Goal: Information Seeking & Learning: Learn about a topic

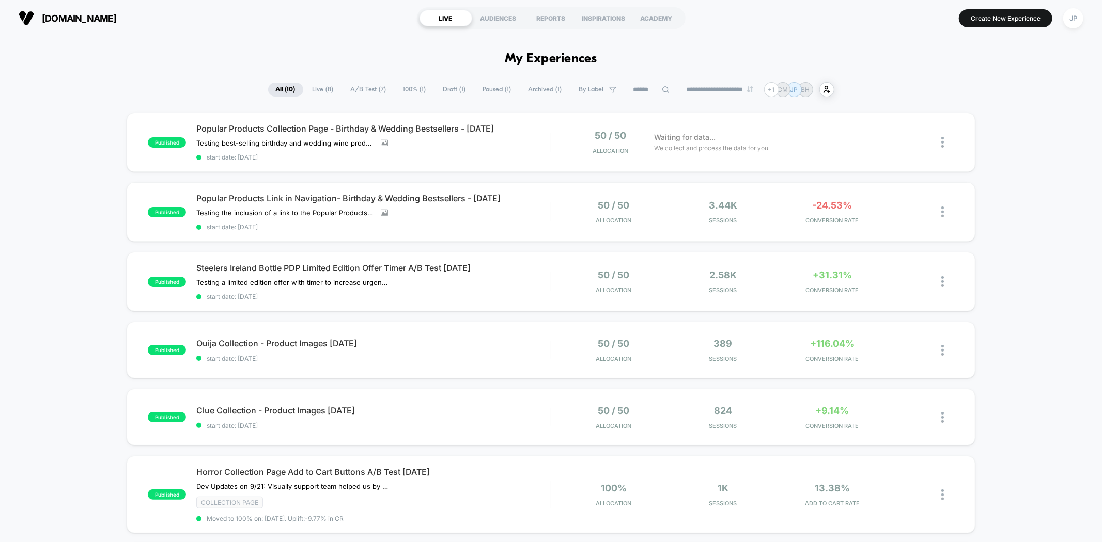
drag, startPoint x: 990, startPoint y: 122, endPoint x: 1019, endPoint y: 137, distance: 33.0
click at [994, 126] on div "published Popular Products Collection Page - Birthday & Wedding Bestsellers - […" at bounding box center [551, 514] width 1102 height 803
click at [522, 217] on div "Popular Products Link in Navigation- Birthday & Wedding Bestsellers - 10.01.25 …" at bounding box center [373, 212] width 354 height 38
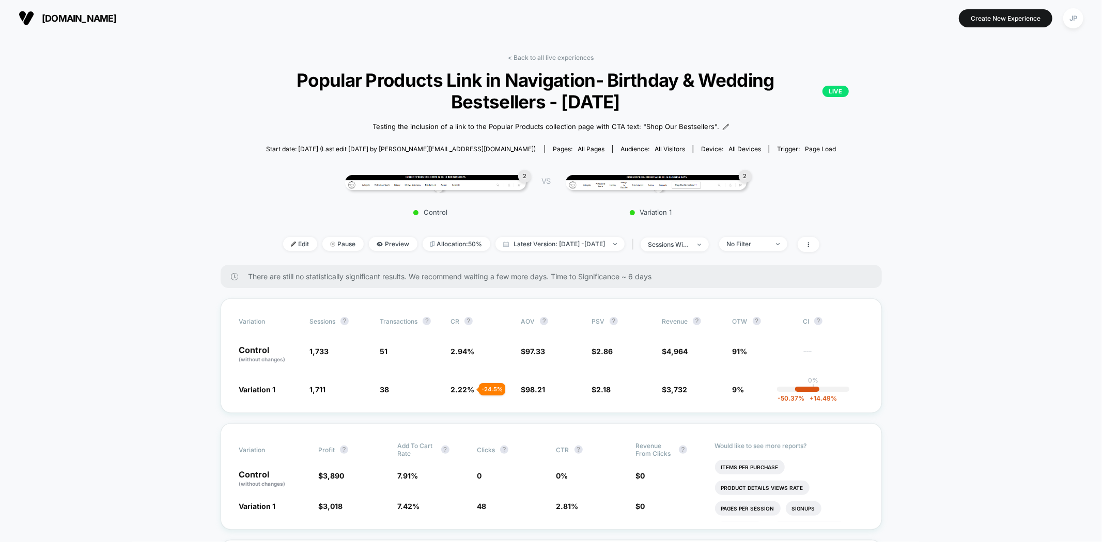
drag, startPoint x: 1051, startPoint y: 280, endPoint x: 1013, endPoint y: 290, distance: 39.3
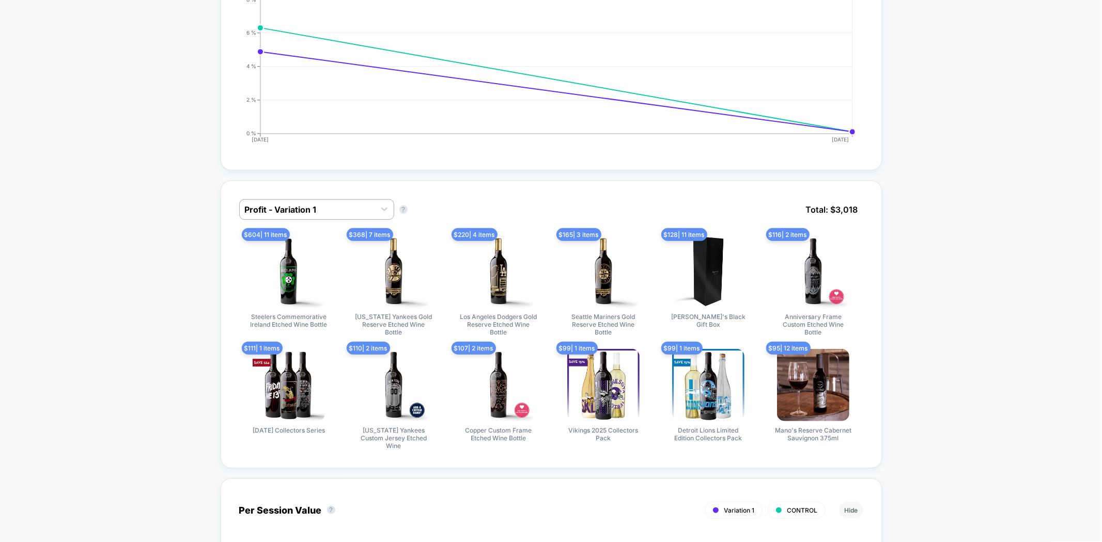
scroll to position [746, 0]
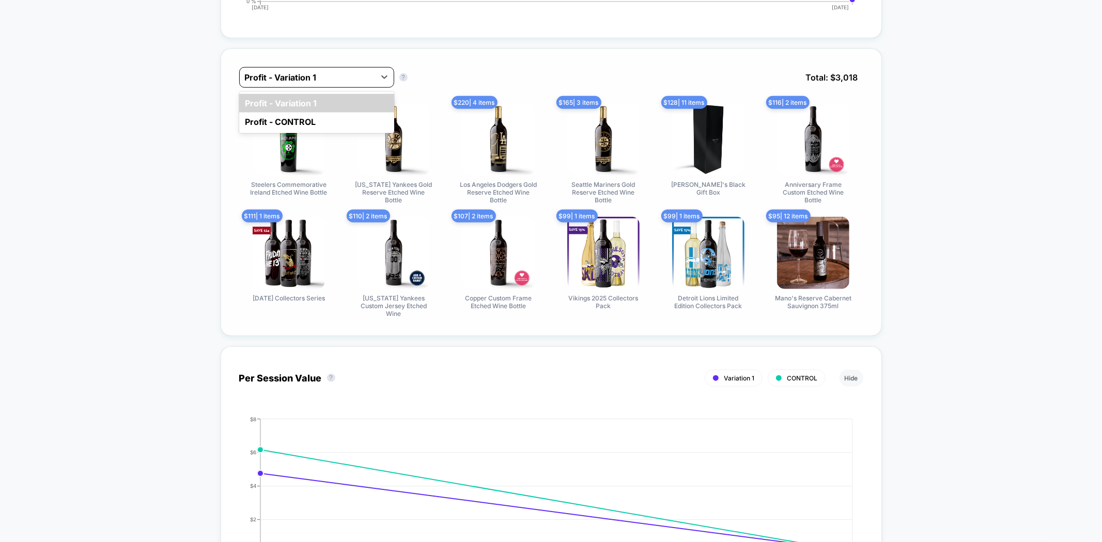
click at [335, 78] on div at bounding box center [307, 77] width 125 height 12
click at [324, 116] on div "Profit - CONTROL" at bounding box center [316, 122] width 155 height 19
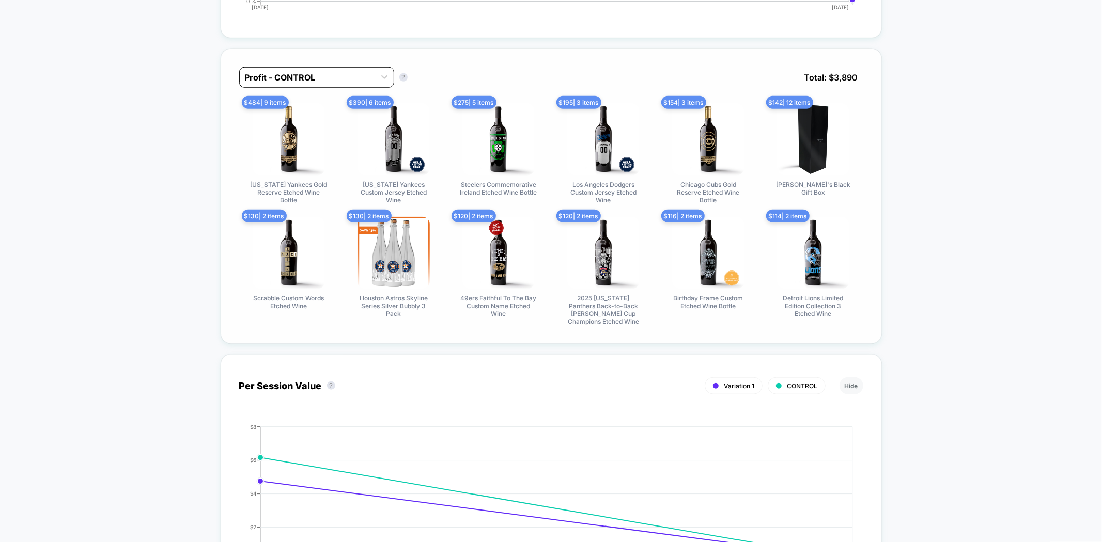
click at [336, 82] on div "Profit - CONTROL" at bounding box center [307, 77] width 135 height 17
click at [326, 102] on div "Profit - Variation 1" at bounding box center [316, 103] width 155 height 19
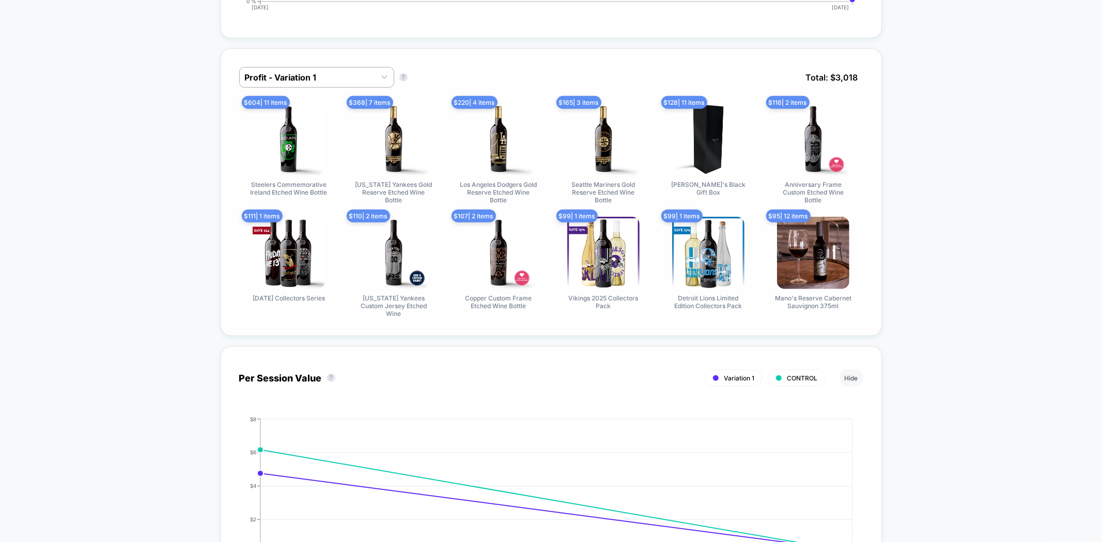
click at [526, 72] on div "Profit - Variation 1 Profit - Variation 1 ? Total: $ 3,018" at bounding box center [551, 85] width 624 height 36
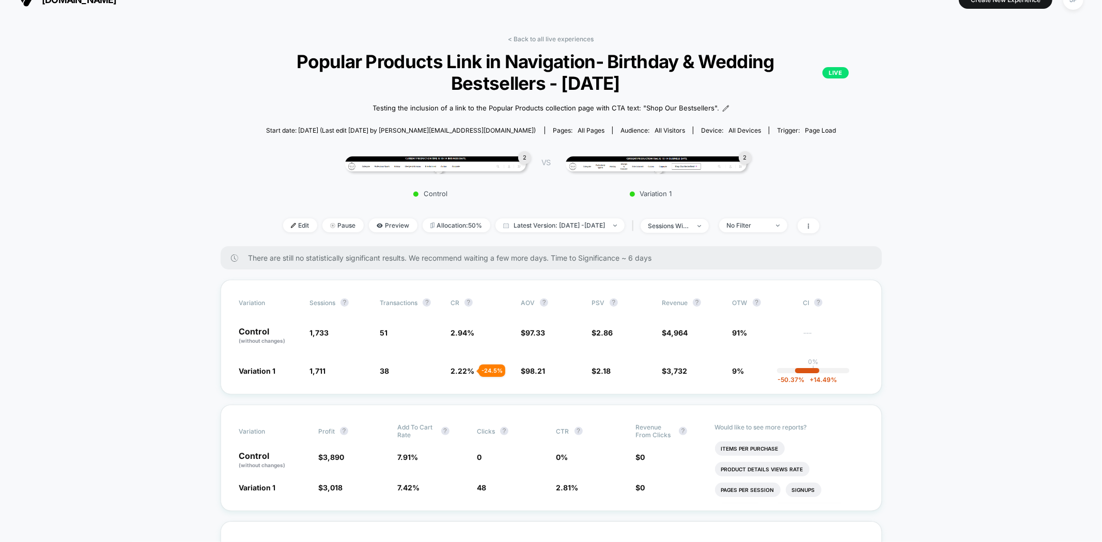
scroll to position [0, 0]
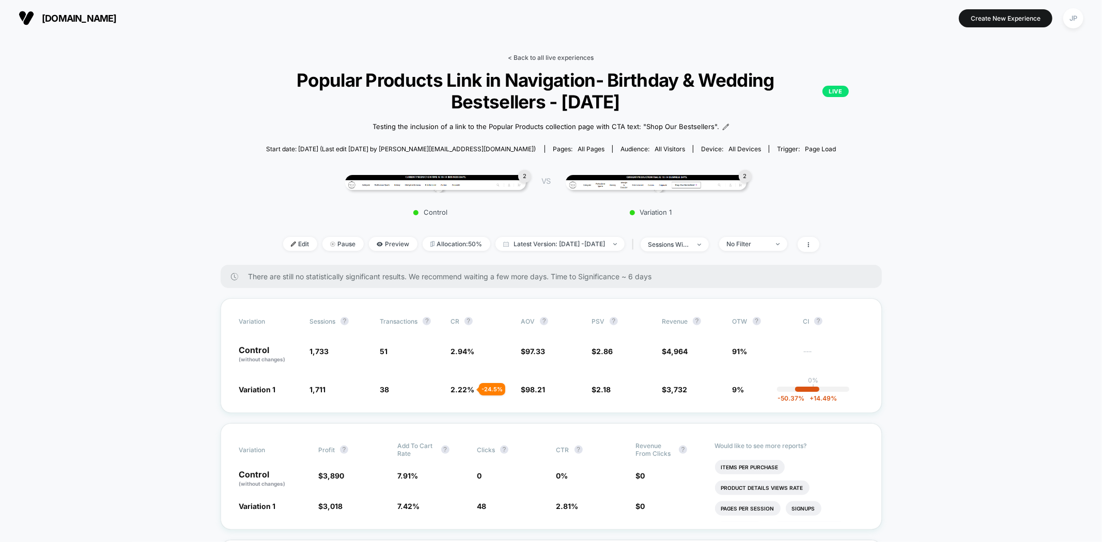
click at [551, 54] on link "< Back to all live experiences" at bounding box center [551, 58] width 86 height 8
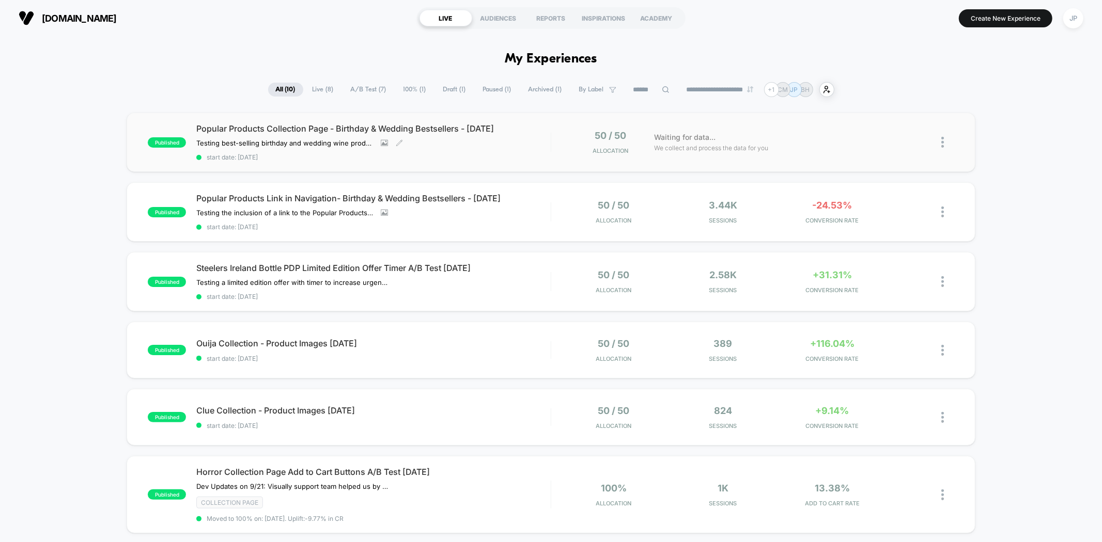
click at [524, 152] on div "Popular Products Collection Page - Birthday & Wedding Bestsellers - 10.01.25 Te…" at bounding box center [373, 142] width 354 height 38
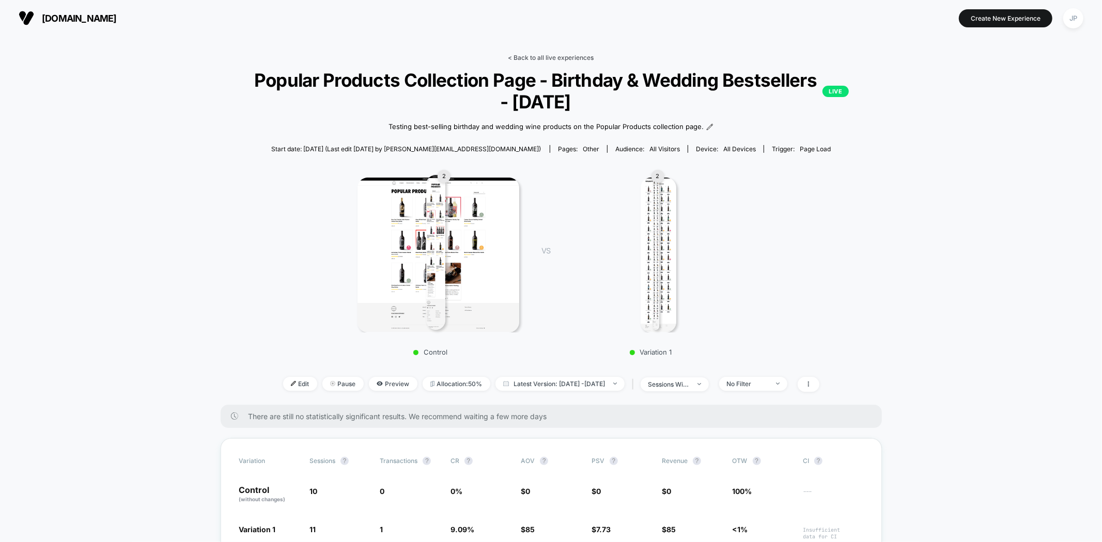
click at [535, 55] on link "< Back to all live experiences" at bounding box center [551, 58] width 86 height 8
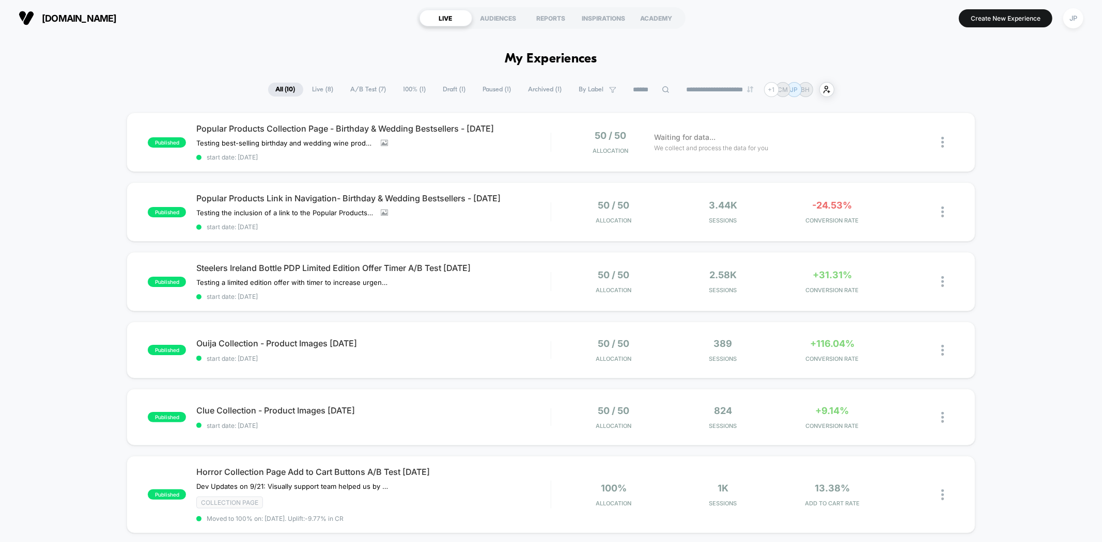
click at [1018, 168] on div "published Popular Products Collection Page - Birthday & Wedding Bestsellers - 1…" at bounding box center [551, 514] width 1102 height 803
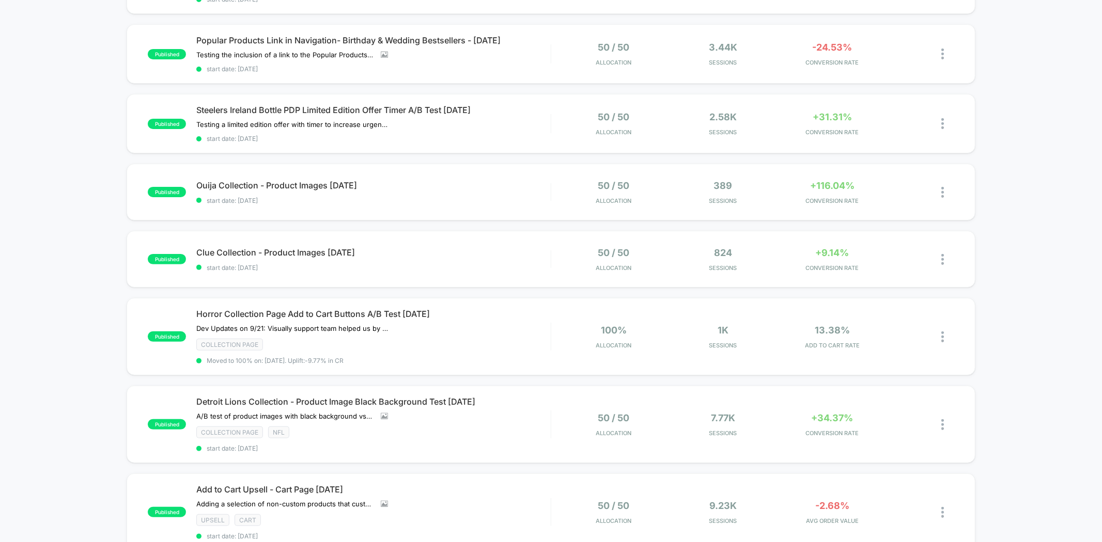
scroll to position [172, 0]
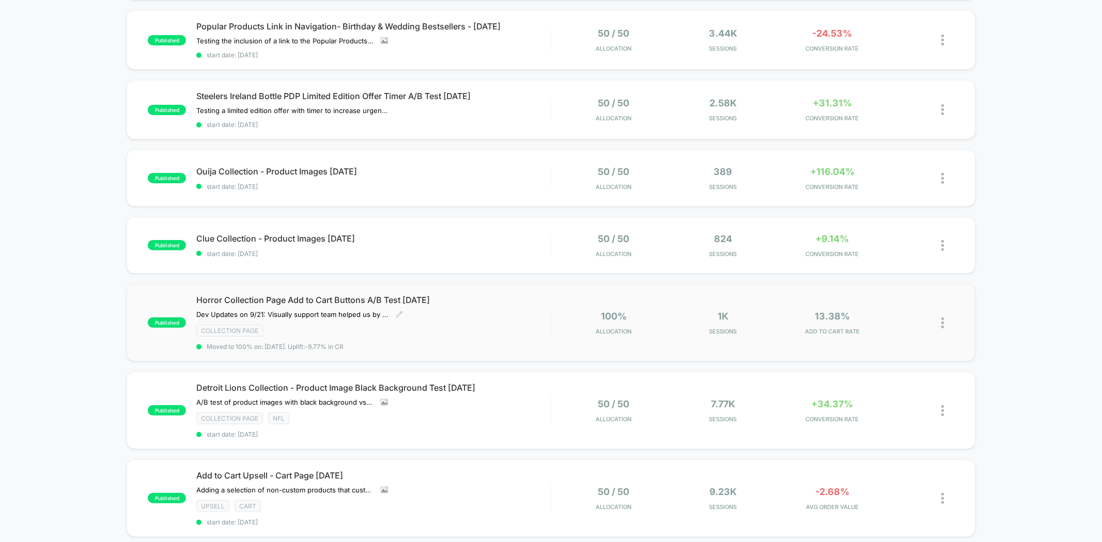
click at [516, 308] on div "Horror Collection Page Add to Cart Buttons A/B Test 09.22.25 Dev Updates on 9/2…" at bounding box center [373, 323] width 354 height 56
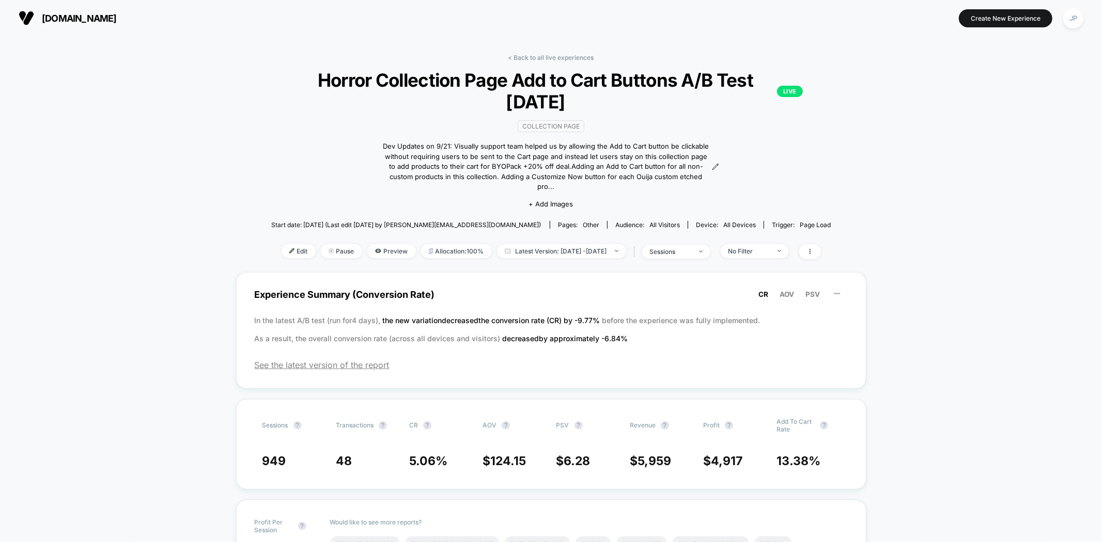
click at [548, 58] on link "< Back to all live experiences" at bounding box center [551, 58] width 86 height 8
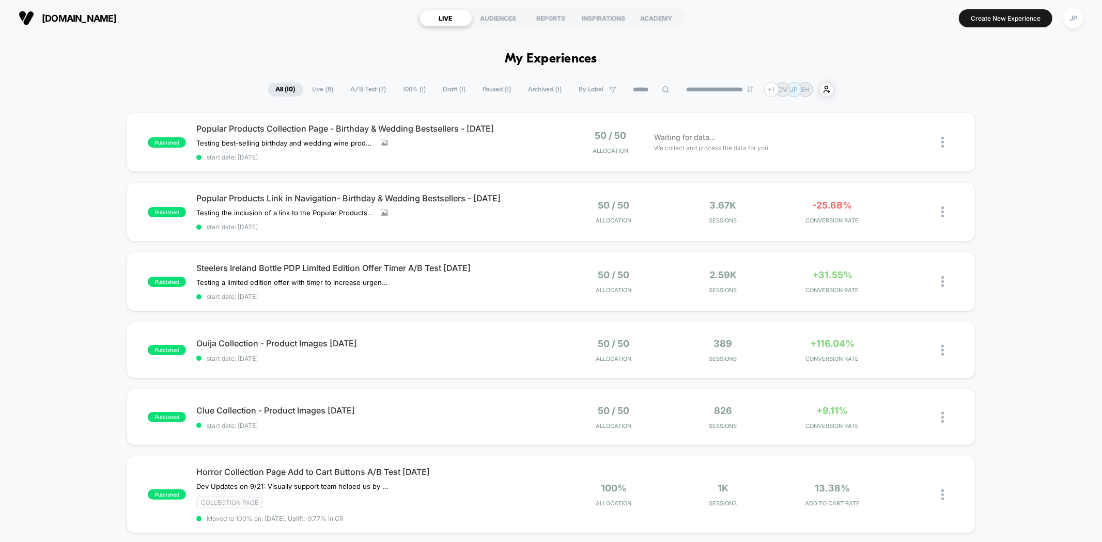
click at [1084, 372] on div "published Popular Products Collection Page - Birthday & Wedding Bestsellers - 1…" at bounding box center [551, 514] width 1102 height 803
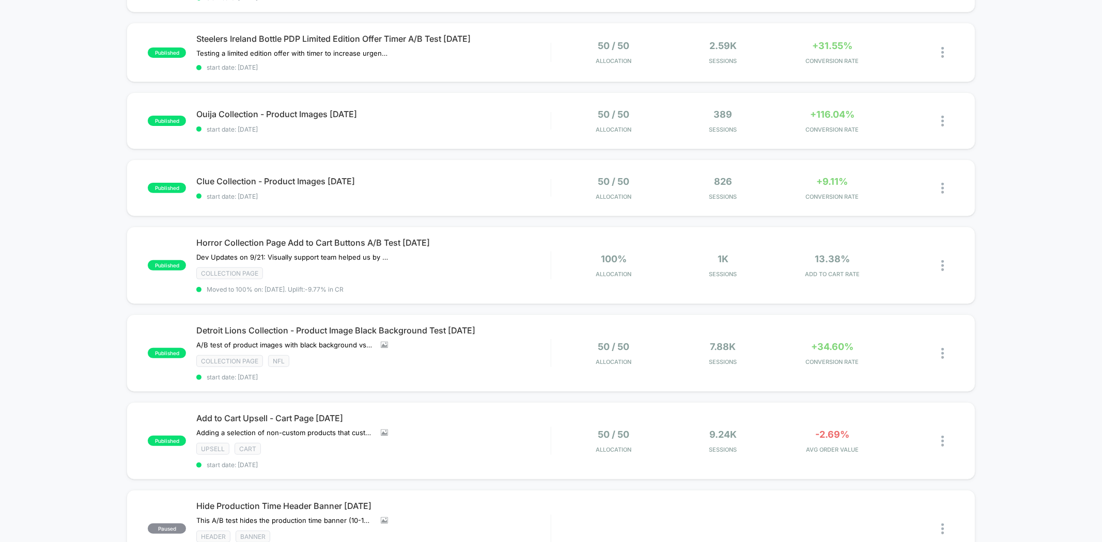
click at [1049, 373] on div "published Popular Products Collection Page - Birthday & Wedding Bestsellers - 1…" at bounding box center [551, 284] width 1102 height 803
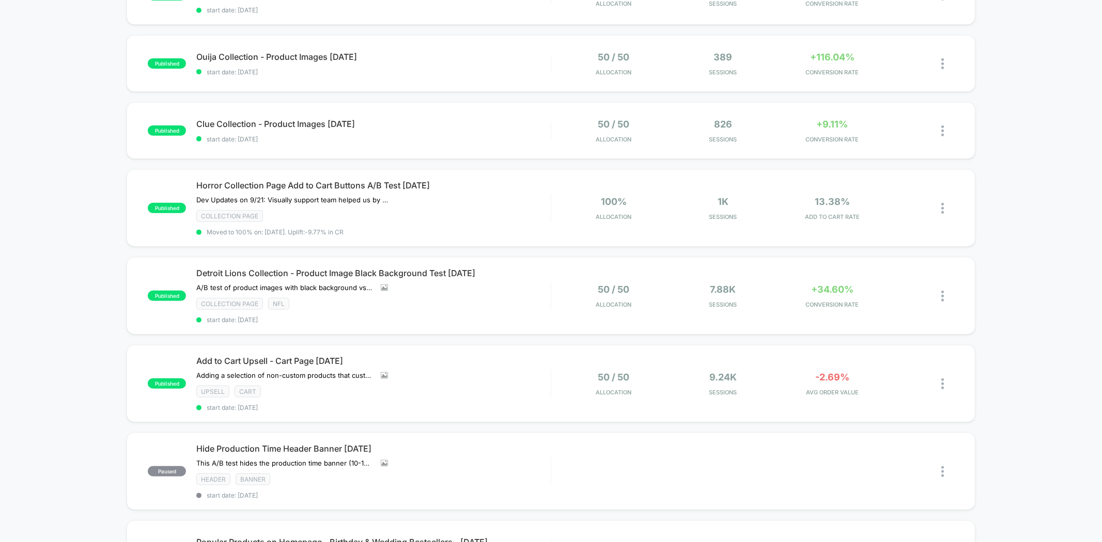
click at [1049, 373] on div "published Popular Products Collection Page - Birthday & Wedding Bestsellers - 1…" at bounding box center [551, 227] width 1102 height 803
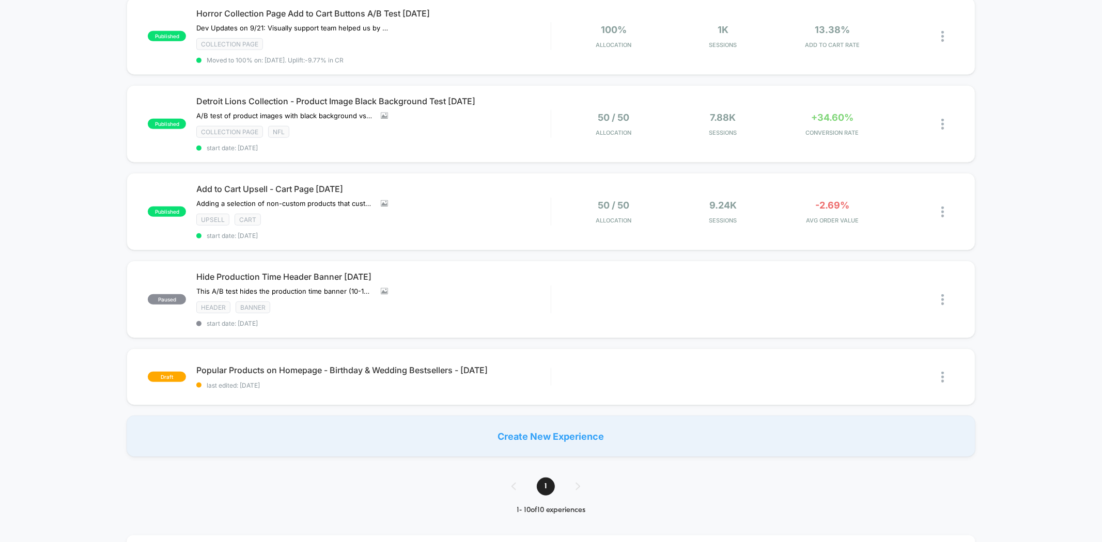
click at [1049, 373] on div "published Popular Products Collection Page - Birthday & Wedding Bestsellers - 1…" at bounding box center [551, 55] width 1102 height 803
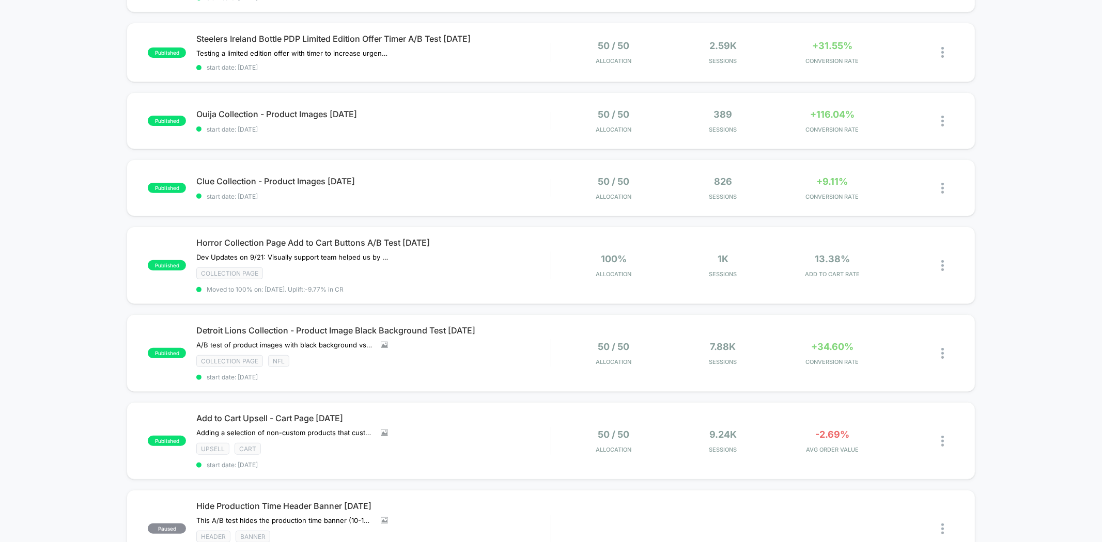
scroll to position [172, 0]
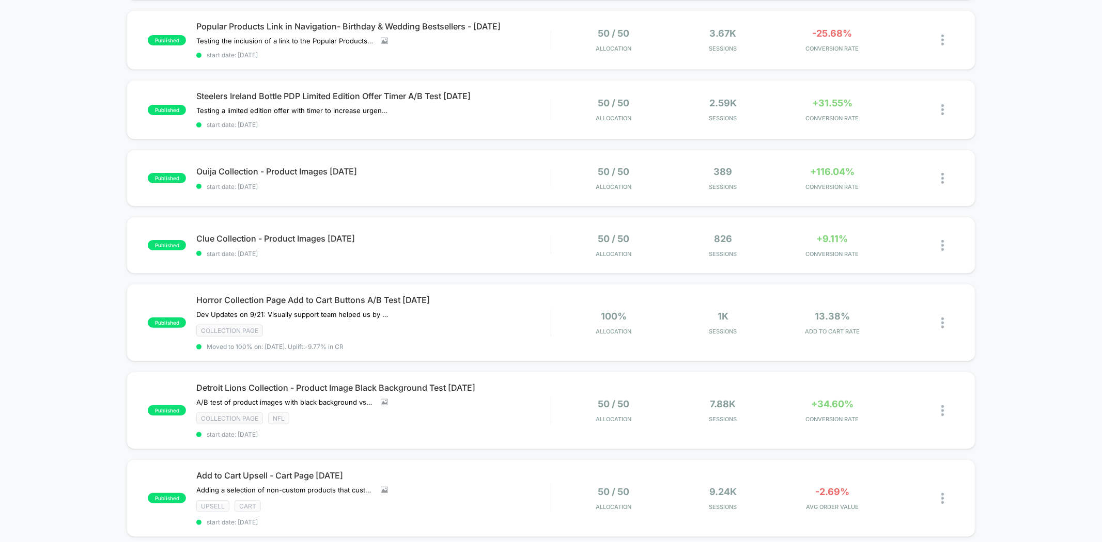
click at [1049, 374] on div "published Popular Products Collection Page - Birthday & Wedding Bestsellers - 1…" at bounding box center [551, 342] width 1102 height 803
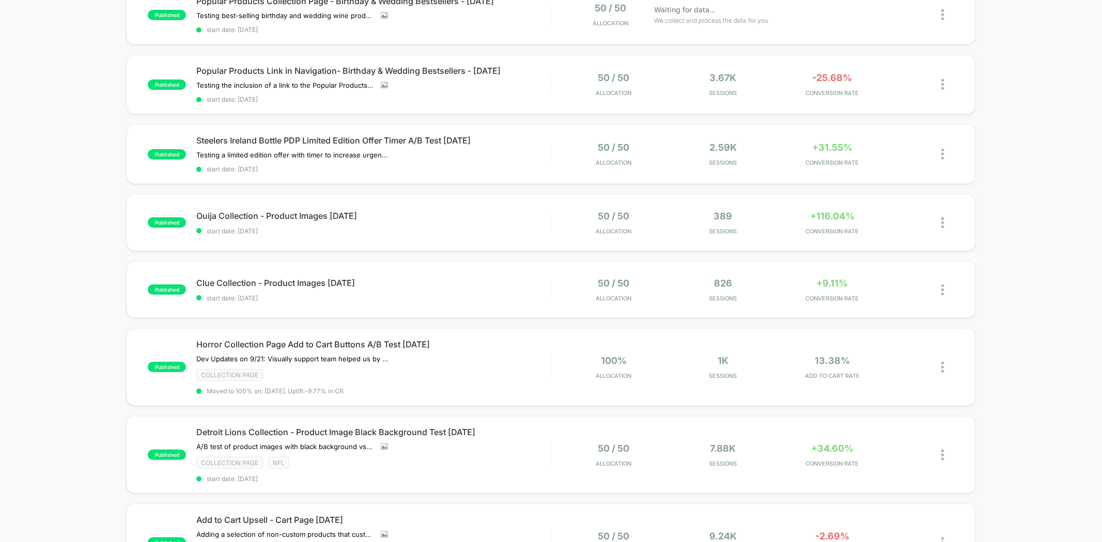
scroll to position [115, 0]
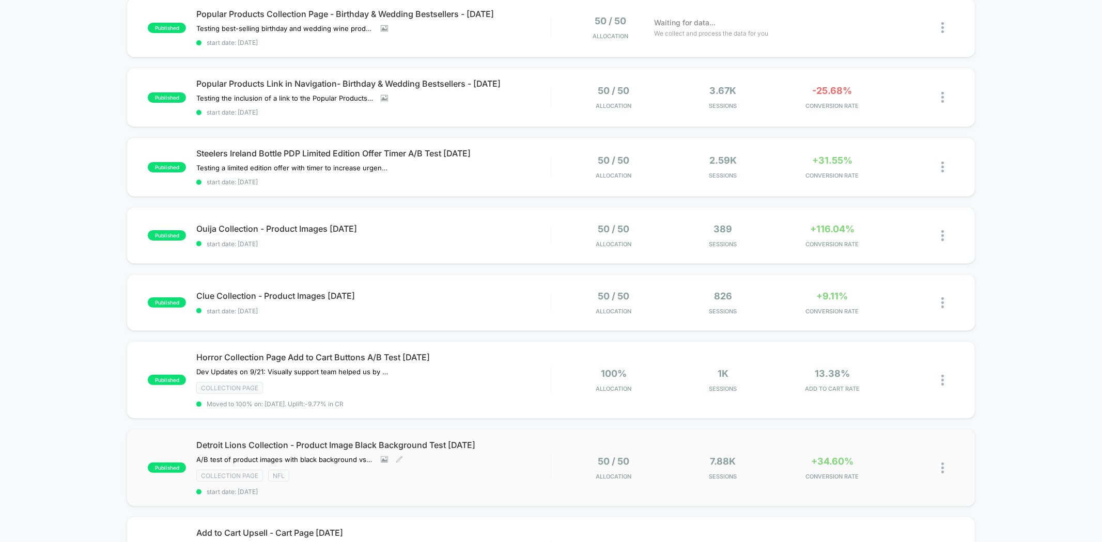
click at [510, 452] on div "Detroit Lions Collection - Product Image Black Background Test 09.12.25 A/B tes…" at bounding box center [373, 468] width 354 height 56
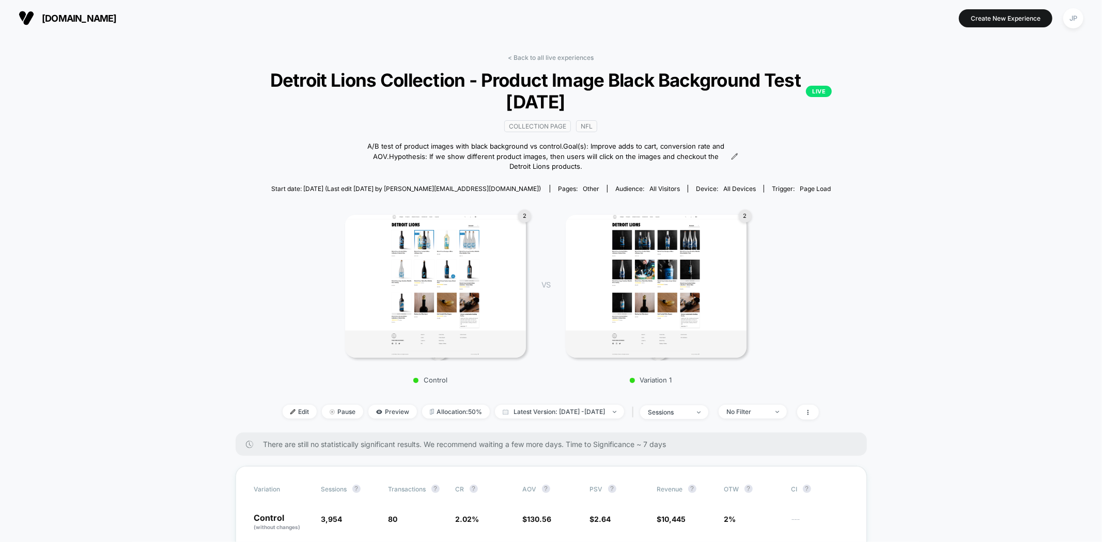
scroll to position [229, 0]
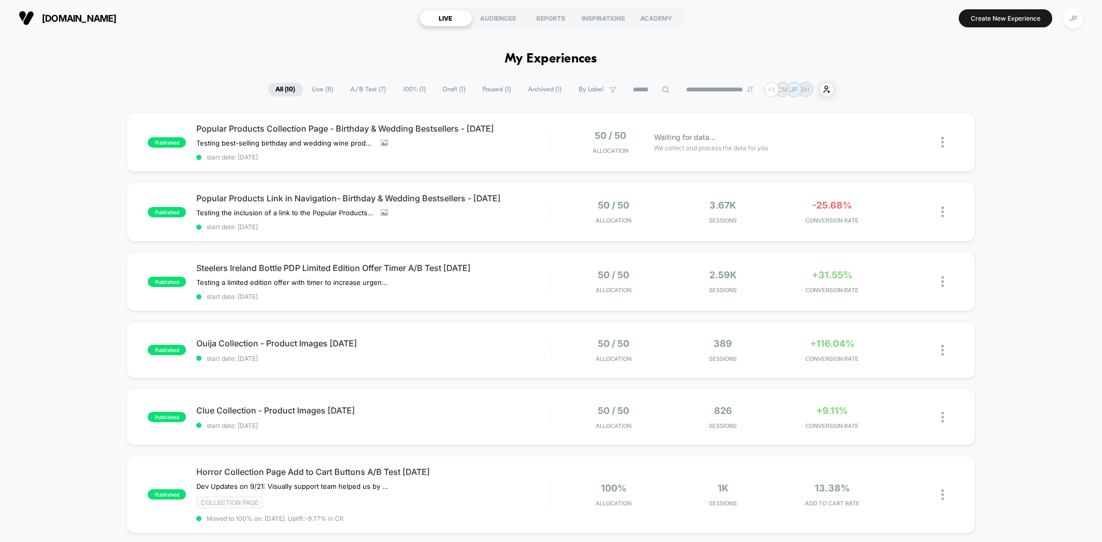
click at [1071, 188] on div "published Popular Products Collection Page - Birthday & Wedding Bestsellers - 1…" at bounding box center [551, 514] width 1102 height 803
click at [1050, 202] on div "published Popular Products Collection Page - Birthday & Wedding Bestsellers - 1…" at bounding box center [551, 514] width 1102 height 803
click at [1048, 200] on div "published Popular Products Collection Page - Birthday & Wedding Bestsellers - 1…" at bounding box center [551, 514] width 1102 height 803
